Goal: Information Seeking & Learning: Understand process/instructions

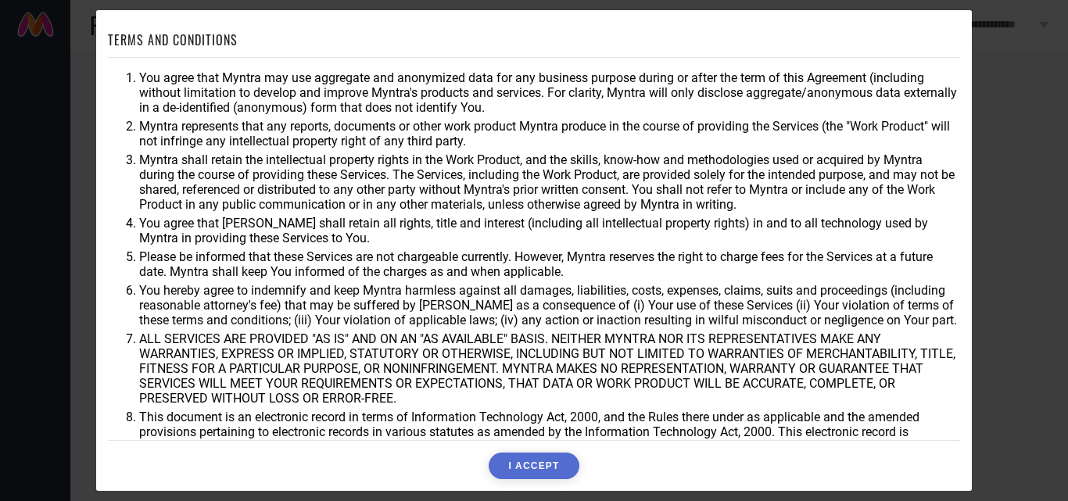
click at [544, 464] on button "I ACCEPT" at bounding box center [534, 466] width 90 height 27
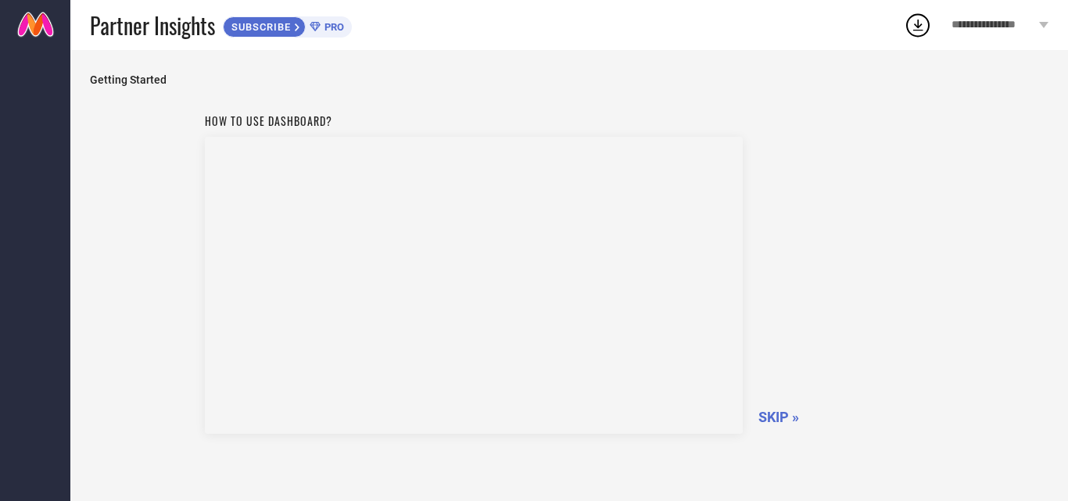
click at [773, 416] on span "SKIP »" at bounding box center [778, 417] width 41 height 16
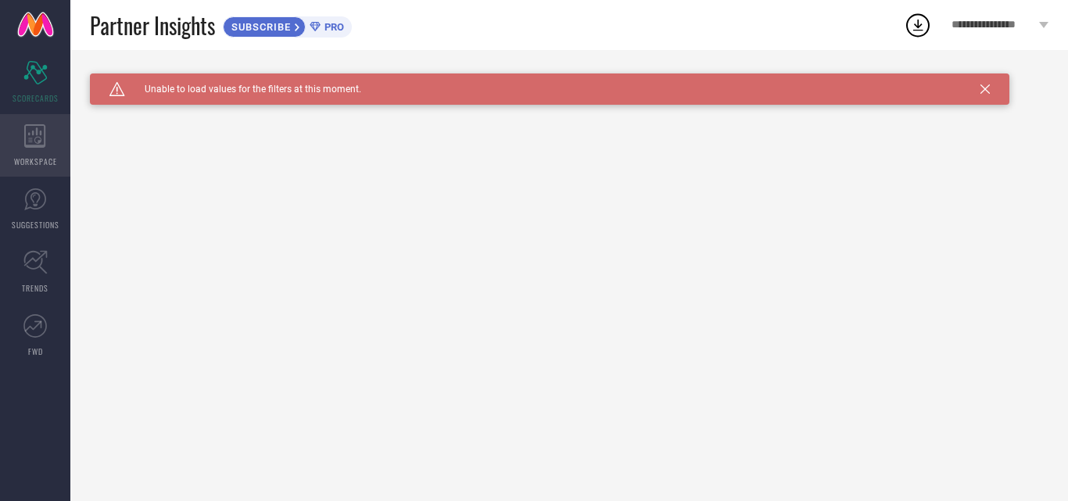
click at [27, 150] on div "WORKSPACE" at bounding box center [35, 145] width 70 height 63
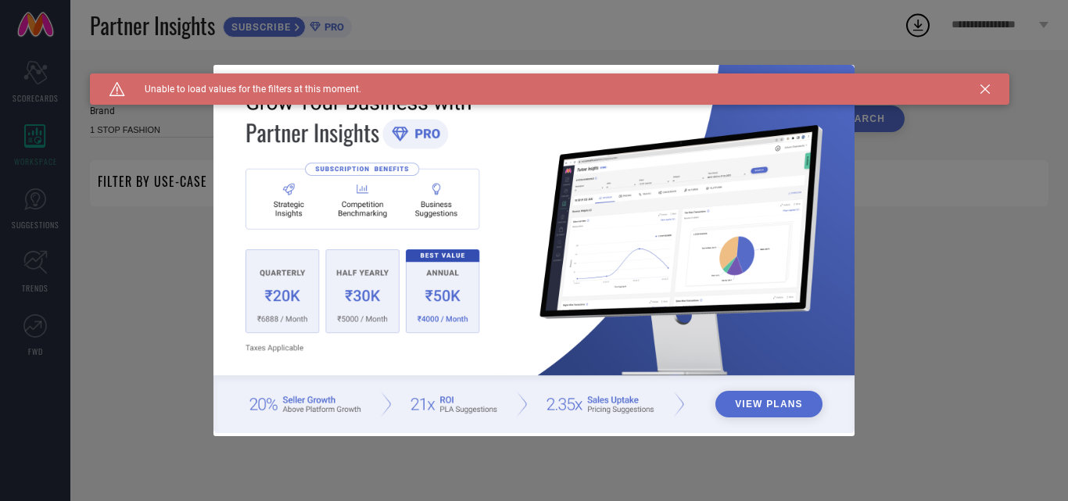
type input "1 STOP FASHION"
type input "All"
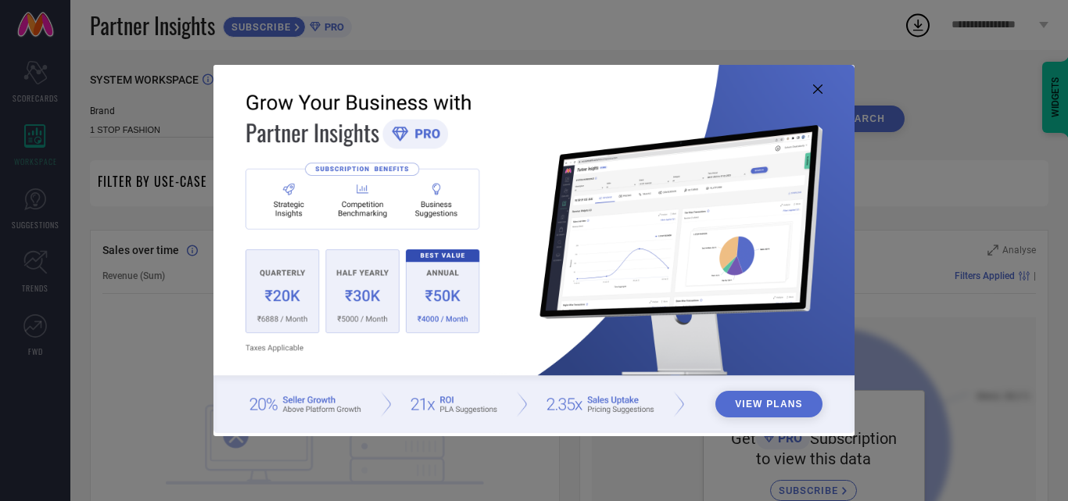
click at [991, 91] on div "View Plans" at bounding box center [534, 250] width 1068 height 501
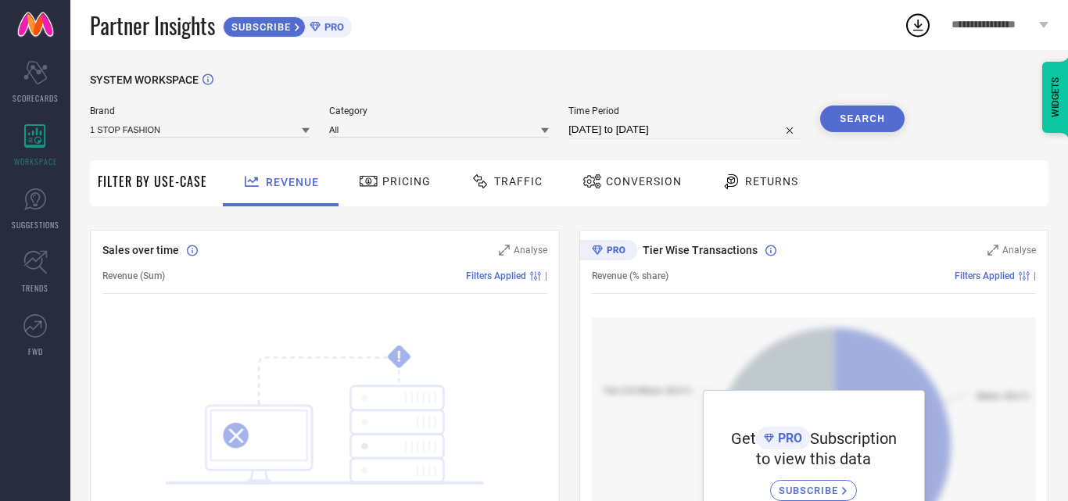
click at [819, 493] on span "SUBSCRIBE" at bounding box center [810, 491] width 63 height 12
click at [375, 178] on icon at bounding box center [368, 181] width 17 height 11
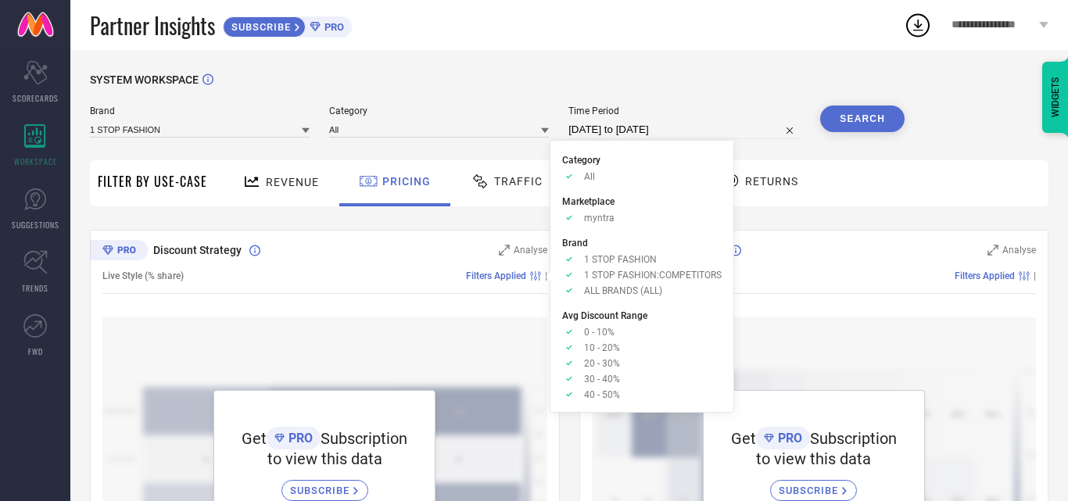
scroll to position [78, 0]
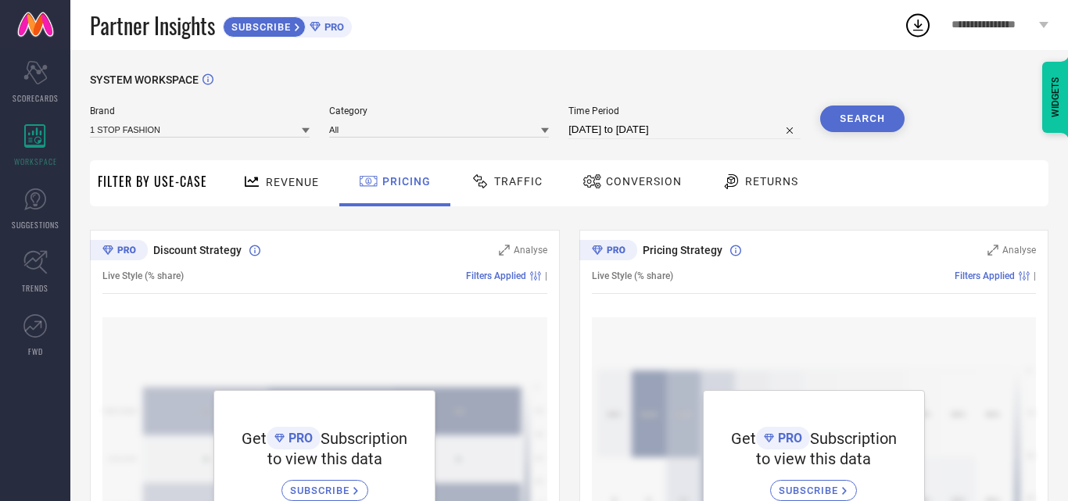
click at [497, 184] on span "Traffic" at bounding box center [518, 181] width 48 height 13
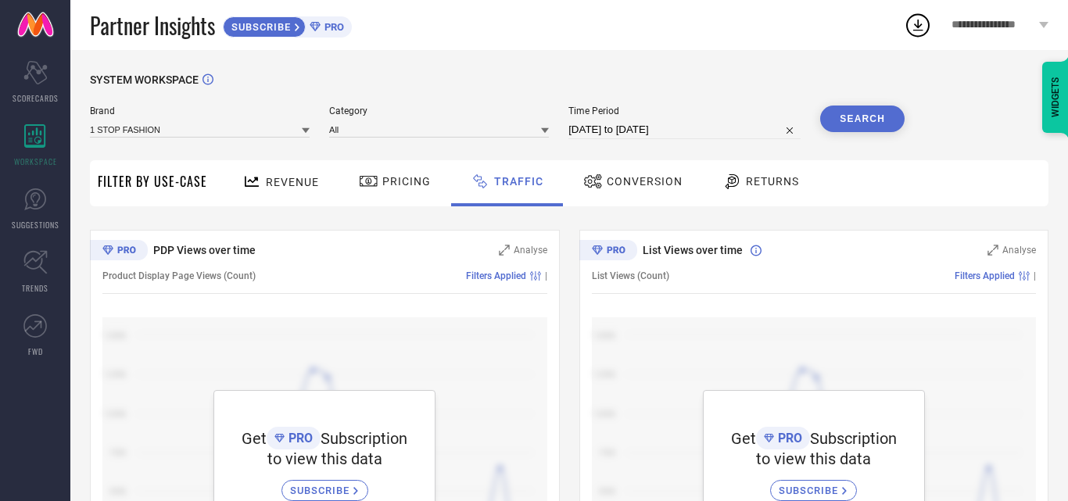
click at [278, 190] on div "Revenue" at bounding box center [280, 181] width 84 height 27
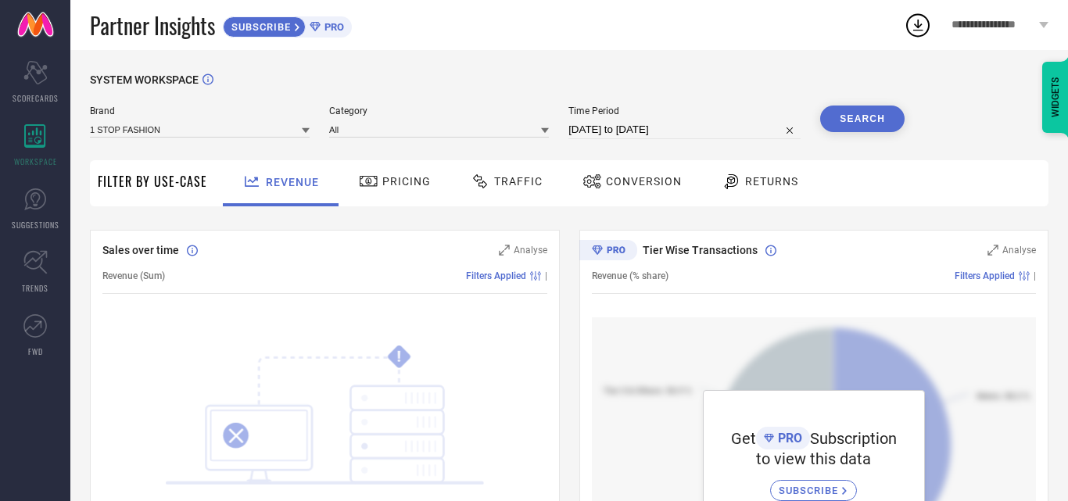
click at [175, 178] on span "Filter By Use-Case" at bounding box center [152, 181] width 109 height 19
click at [27, 202] on icon at bounding box center [35, 199] width 22 height 22
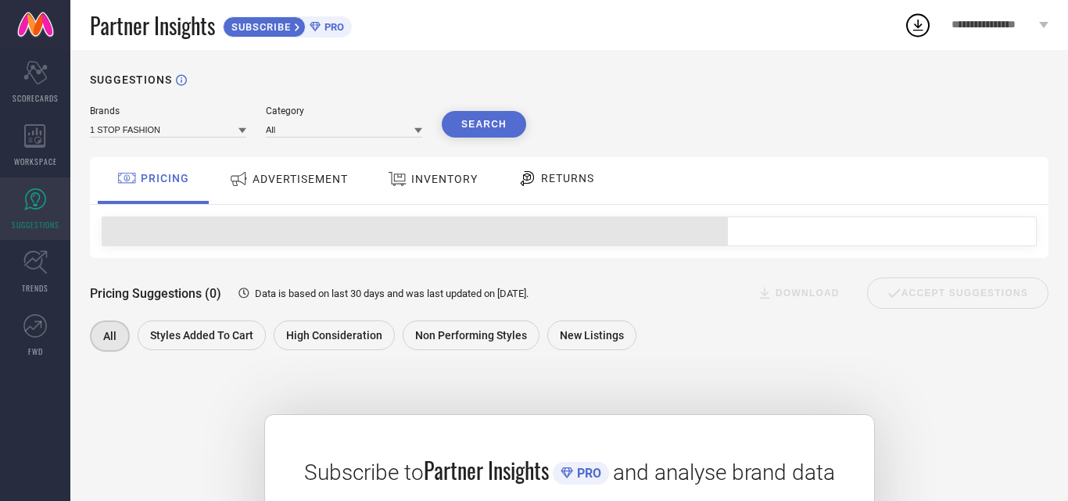
click at [295, 23] on span "SUBSCRIBE" at bounding box center [259, 27] width 71 height 12
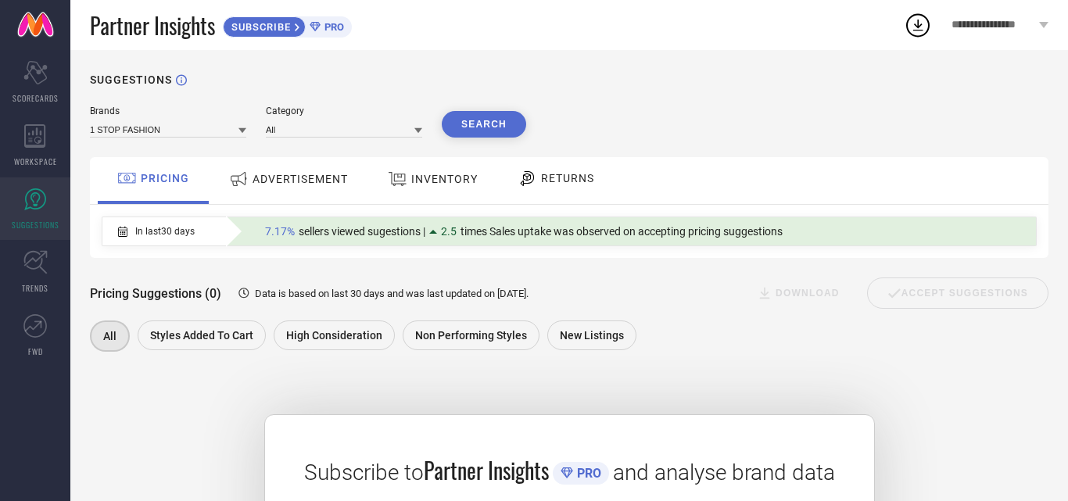
click at [989, 23] on span "**********" at bounding box center [994, 25] width 84 height 13
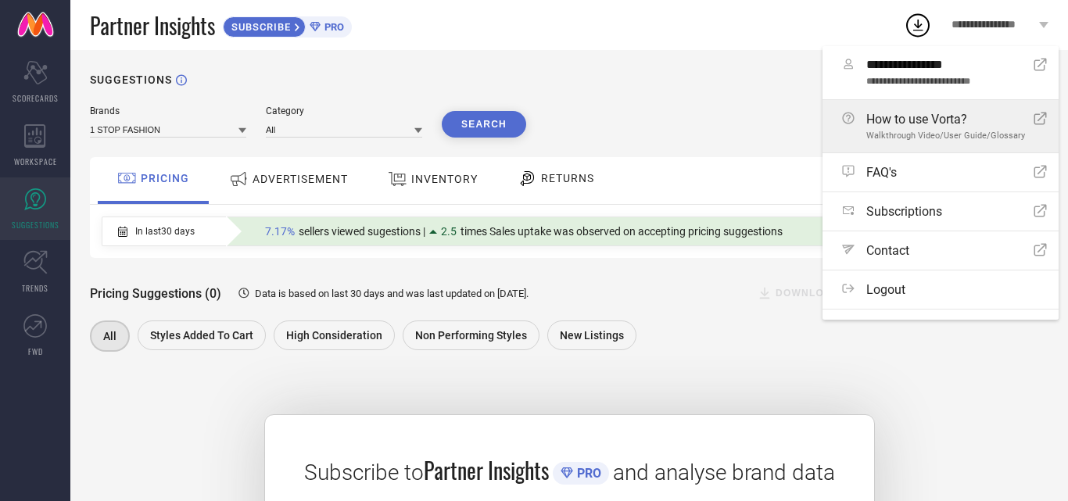
click at [897, 124] on span "How to use Vorta?" at bounding box center [945, 119] width 159 height 15
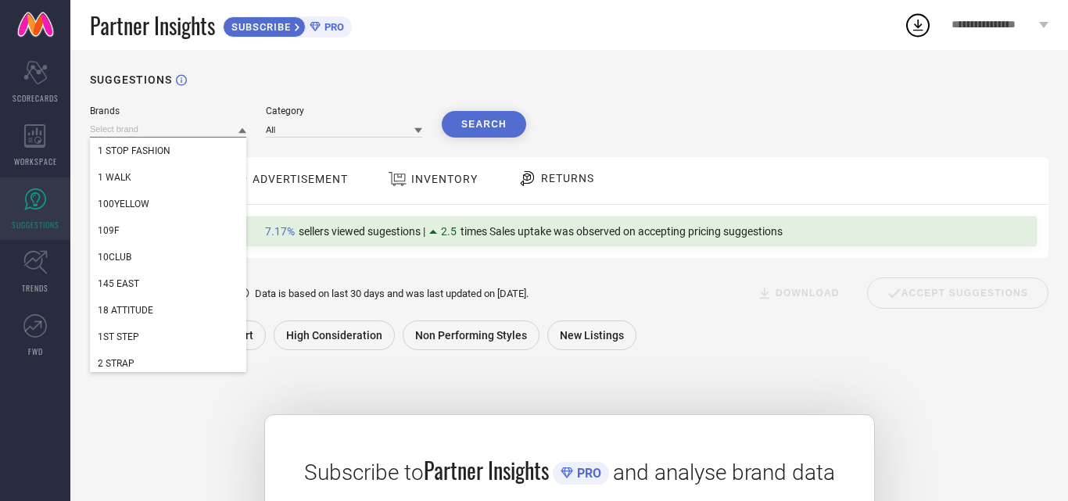
click at [177, 130] on input at bounding box center [168, 129] width 156 height 16
click at [183, 156] on div "1 STOP FASHION" at bounding box center [168, 151] width 156 height 27
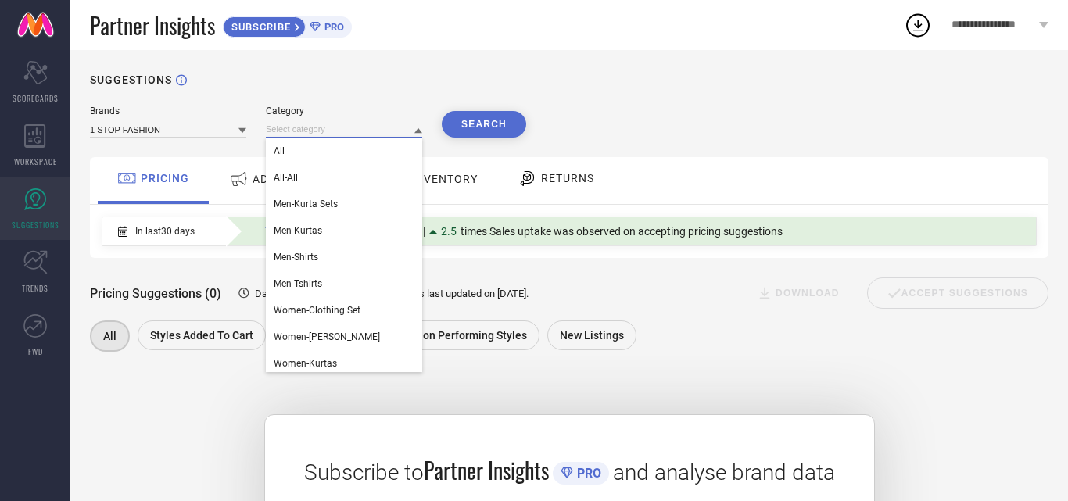
click at [360, 127] on input at bounding box center [344, 129] width 156 height 16
click at [303, 152] on div "All" at bounding box center [344, 151] width 156 height 27
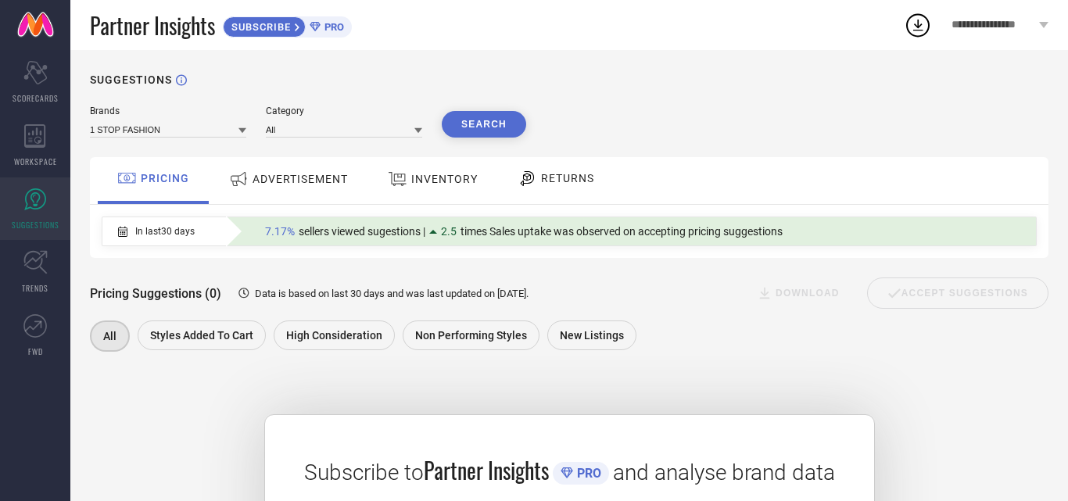
click at [479, 127] on button "Search" at bounding box center [484, 124] width 84 height 27
click at [174, 232] on span "In last 30 days" at bounding box center [164, 231] width 59 height 11
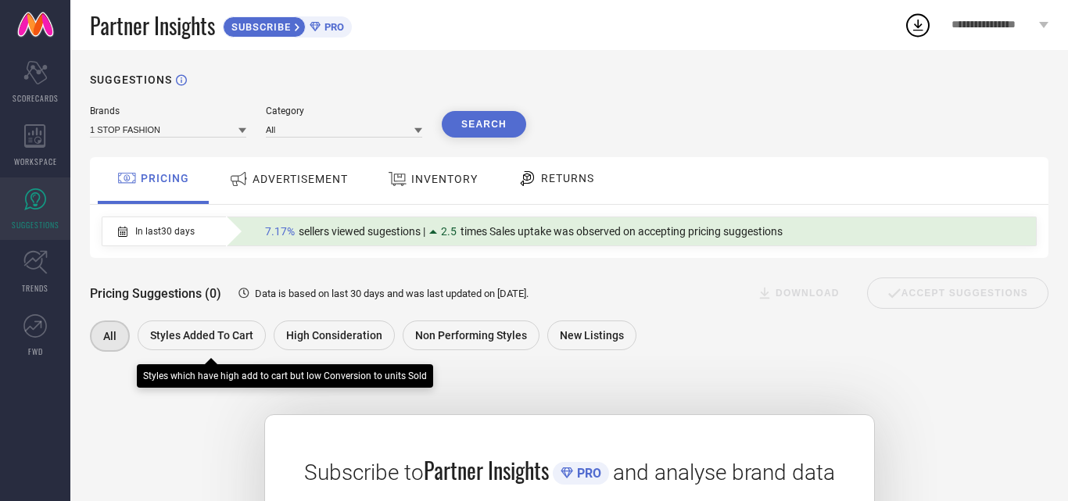
click at [197, 335] on span "Styles Added To Cart" at bounding box center [201, 335] width 103 height 13
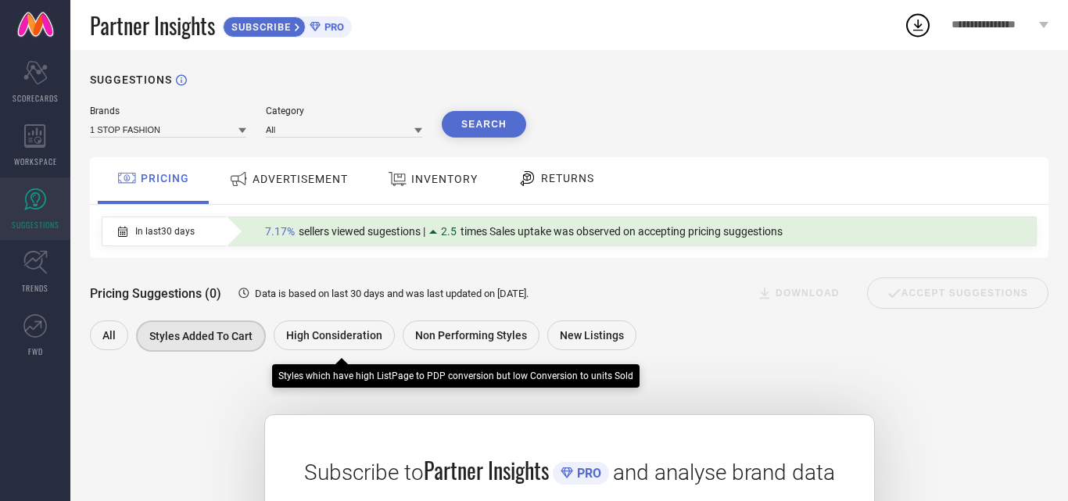
click at [350, 342] on span "High Consideration" at bounding box center [334, 335] width 96 height 13
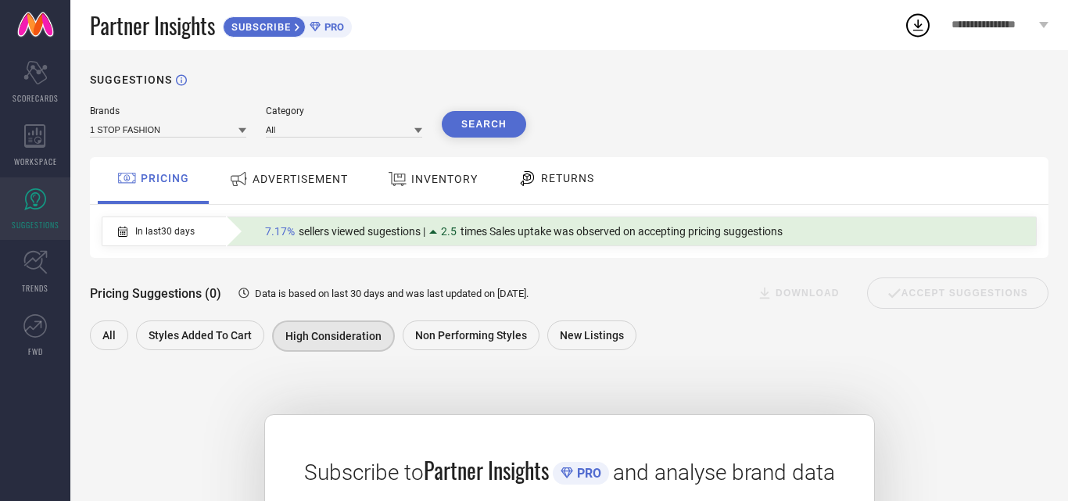
click at [287, 173] on span "ADVERTISEMENT" at bounding box center [300, 179] width 95 height 13
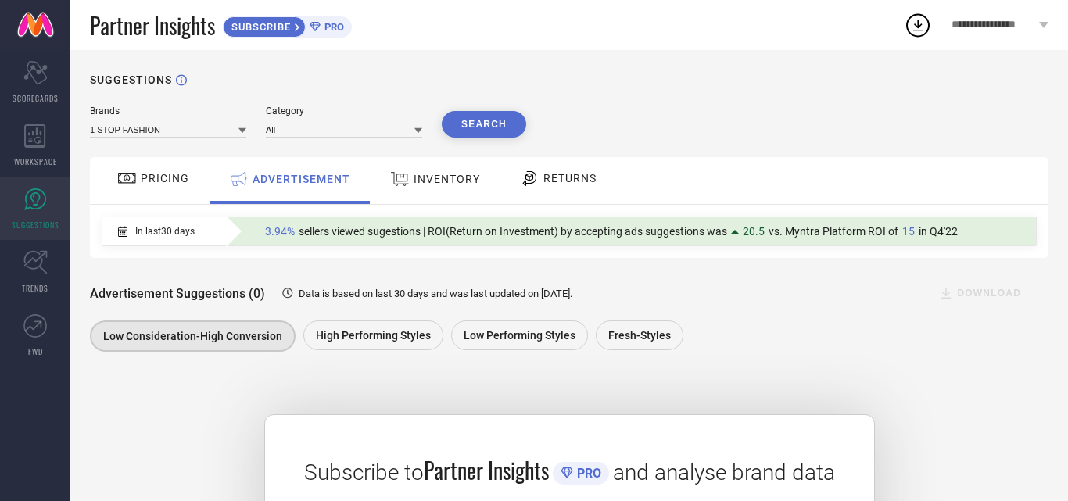
click at [417, 181] on span "INVENTORY" at bounding box center [447, 179] width 66 height 13
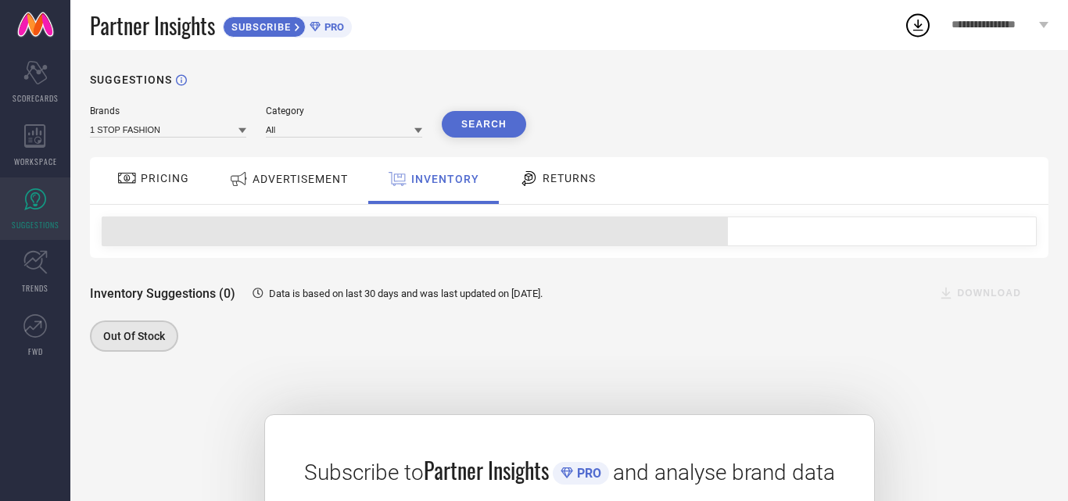
click at [527, 177] on icon at bounding box center [529, 178] width 20 height 19
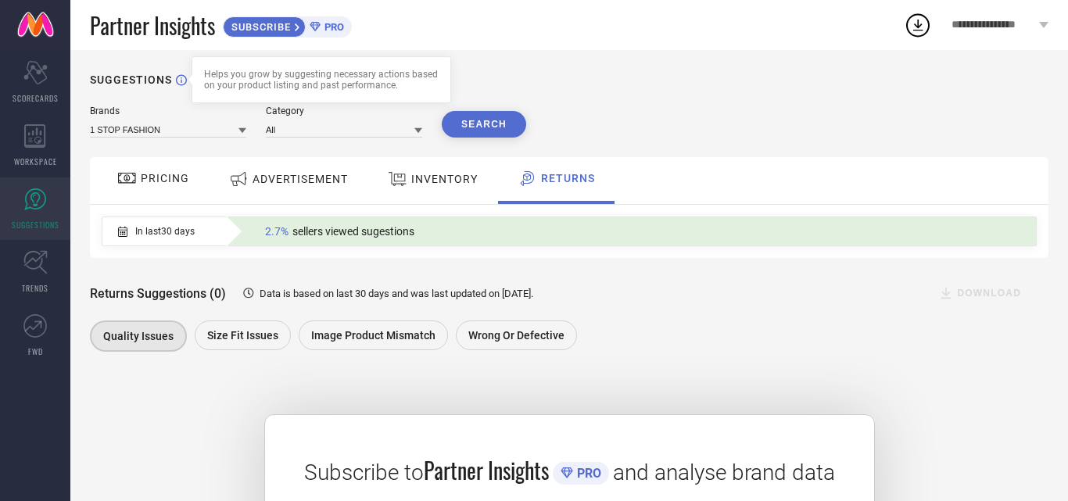
click at [178, 81] on icon at bounding box center [181, 80] width 11 height 12
click at [25, 274] on link "TRENDS" at bounding box center [35, 272] width 70 height 63
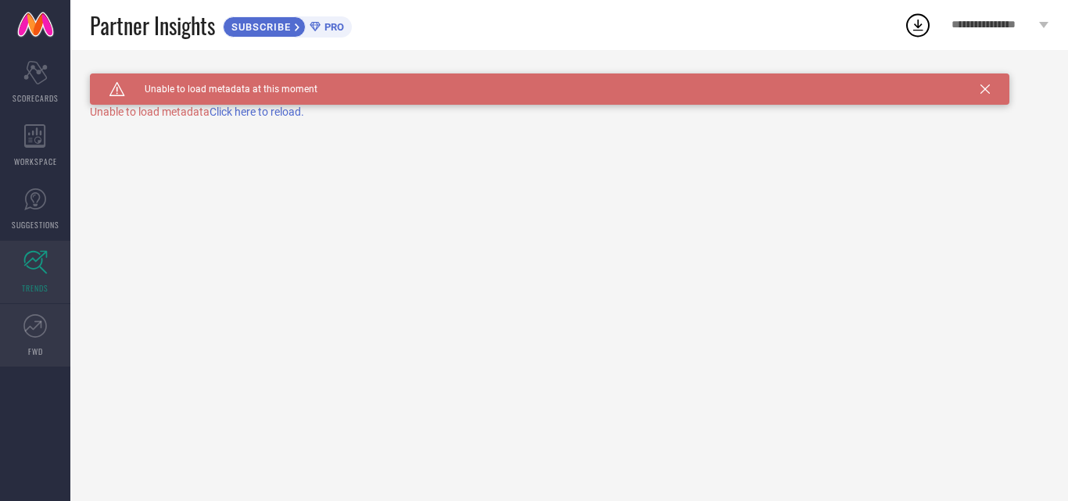
click at [33, 336] on icon at bounding box center [34, 325] width 23 height 23
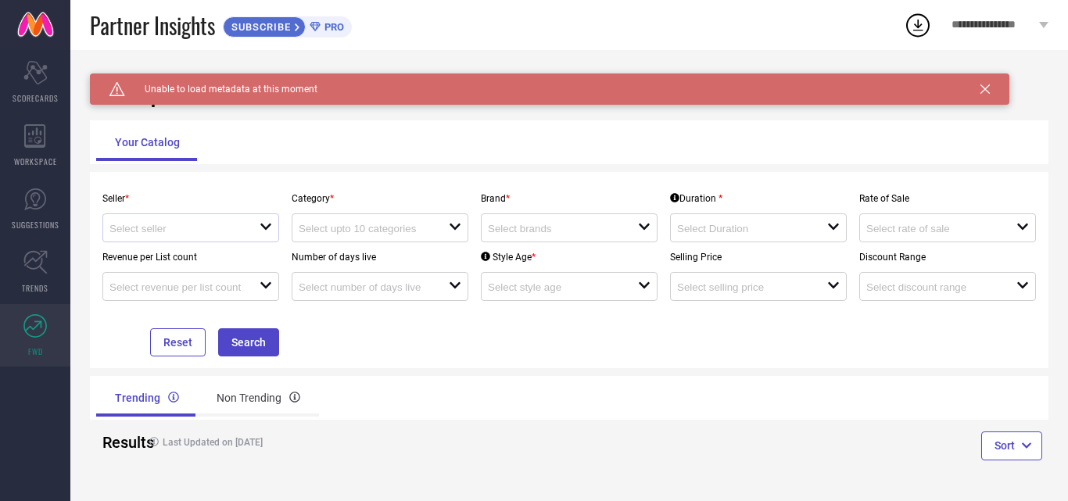
click at [154, 221] on div "open" at bounding box center [190, 227] width 177 height 29
drag, startPoint x: 172, startPoint y: 253, endPoint x: 183, endPoint y: 253, distance: 10.9
click at [175, 253] on li "Myntra ( MINT_1 )" at bounding box center [197, 258] width 188 height 28
type input "Myntra ( MINT_1 )"
click at [353, 220] on div "open" at bounding box center [380, 227] width 177 height 29
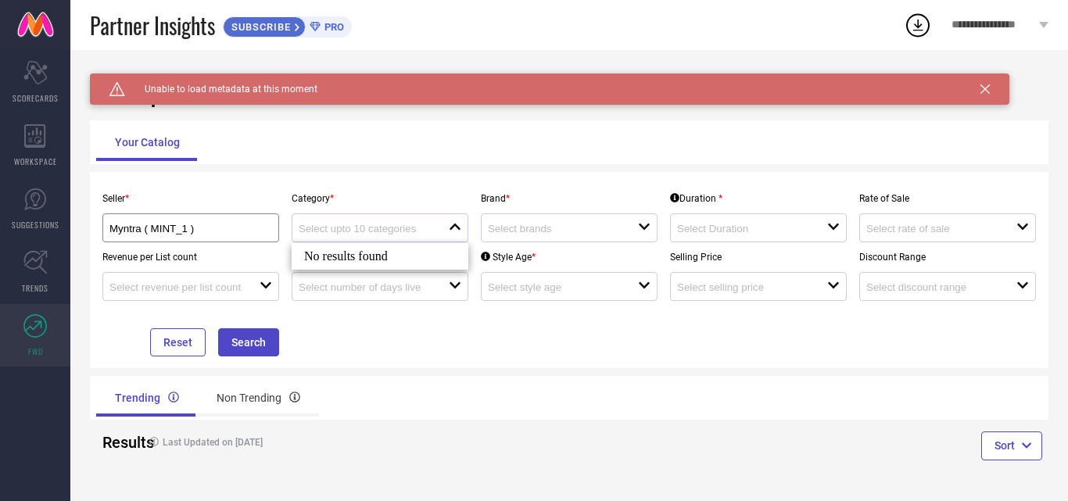
drag, startPoint x: 367, startPoint y: 236, endPoint x: 377, endPoint y: 236, distance: 10.2
click at [369, 235] on div at bounding box center [374, 228] width 150 height 15
click at [536, 221] on div at bounding box center [563, 228] width 150 height 15
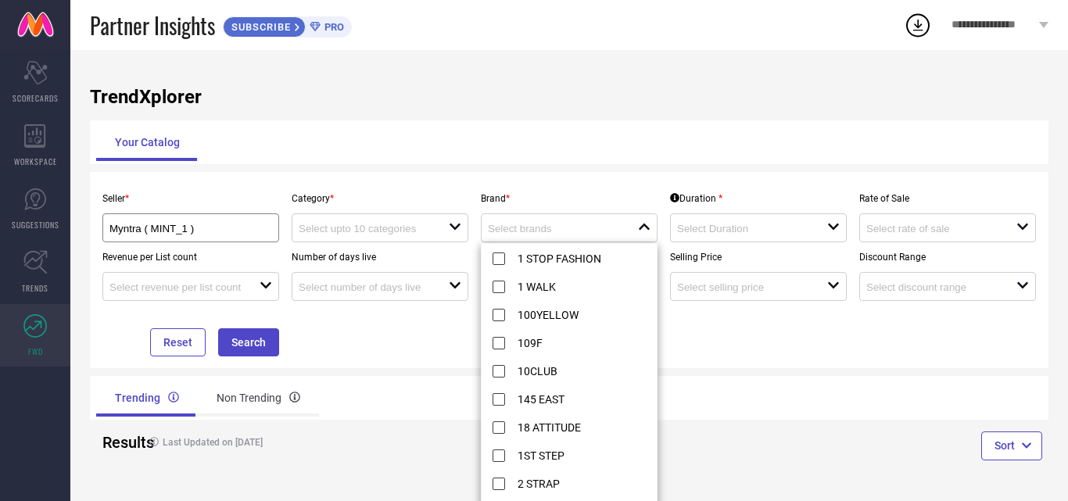
click at [619, 179] on div "Seller * Myntra ( MINT_1 ) Category * open Brand * close Duration * open Rate o…" at bounding box center [569, 270] width 959 height 196
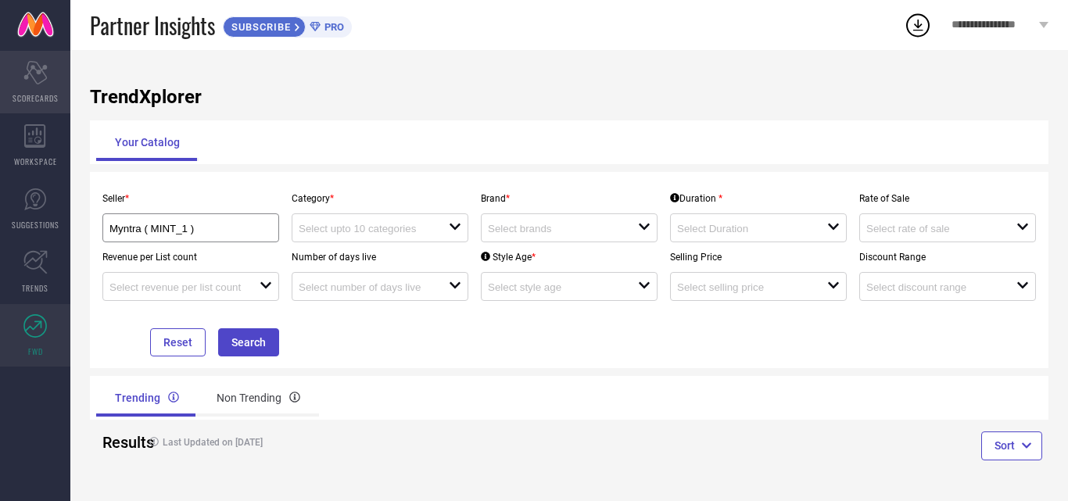
click at [31, 79] on icon "Scorecard" at bounding box center [35, 72] width 24 height 23
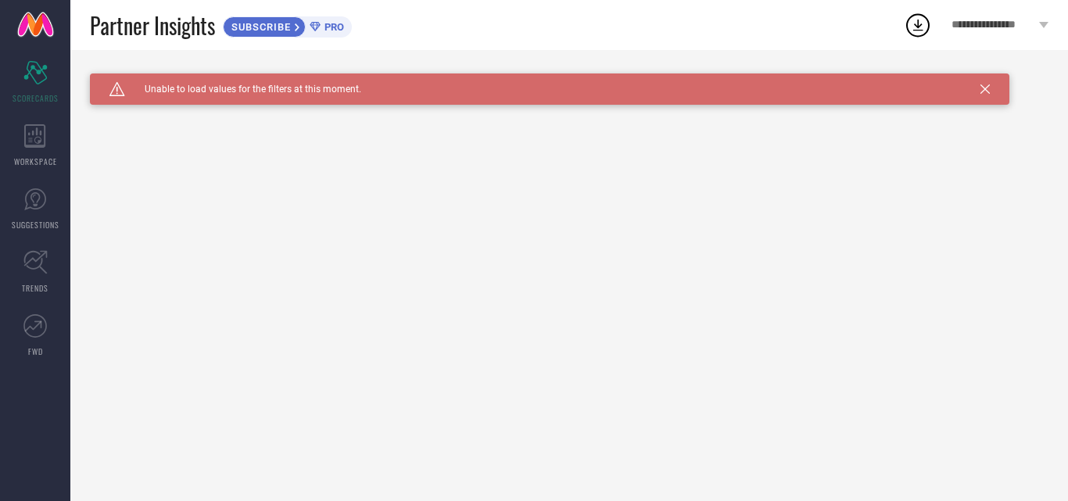
click at [325, 27] on span "PRO" at bounding box center [332, 27] width 23 height 12
